Goal: Find specific fact: Find specific fact

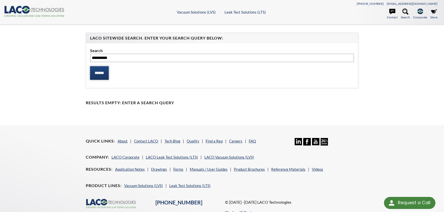
type input "*********"
click at [97, 66] on input "******" at bounding box center [99, 73] width 19 height 14
type input "*********"
click at [98, 66] on input "******" at bounding box center [99, 73] width 19 height 14
